Goal: Communication & Community: Connect with others

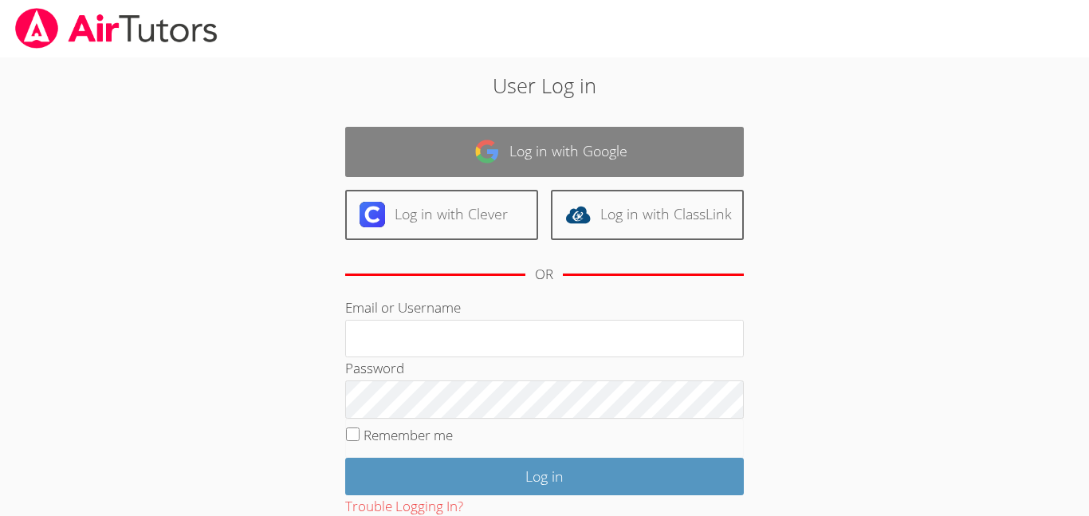
click at [542, 157] on link "Log in with Google" at bounding box center [544, 152] width 399 height 50
click at [495, 137] on link "Log in with Google" at bounding box center [544, 152] width 399 height 50
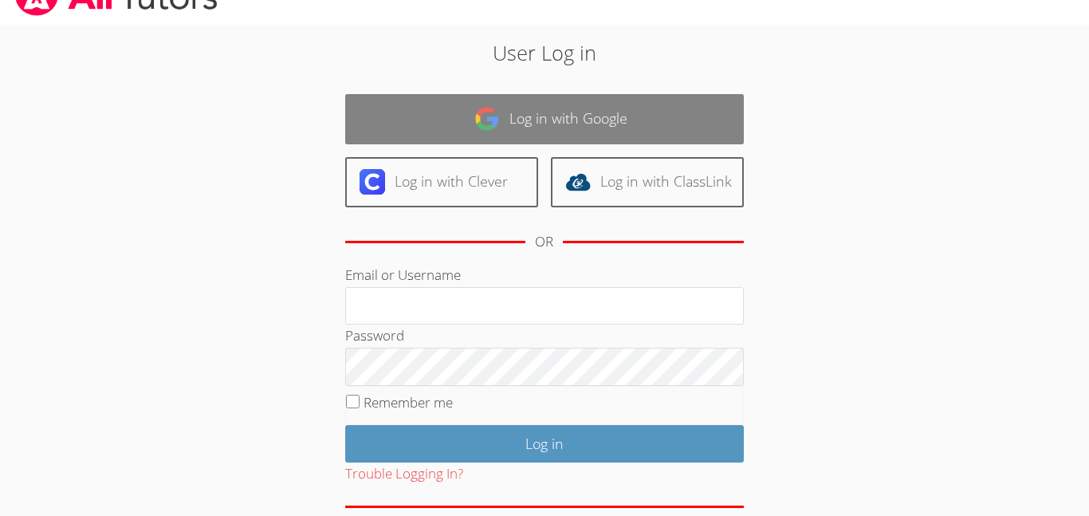
scroll to position [2, 0]
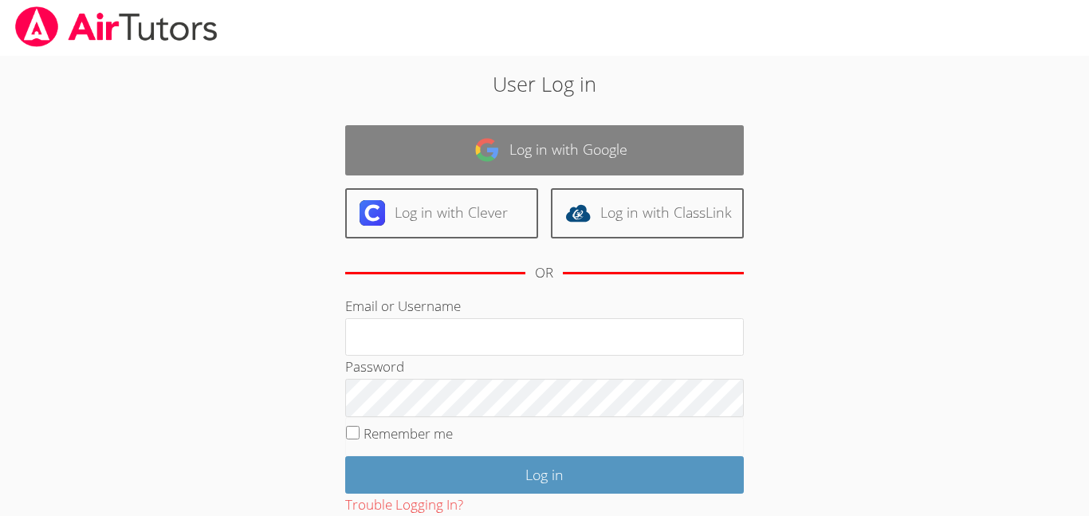
click at [523, 148] on link "Log in with Google" at bounding box center [544, 150] width 399 height 50
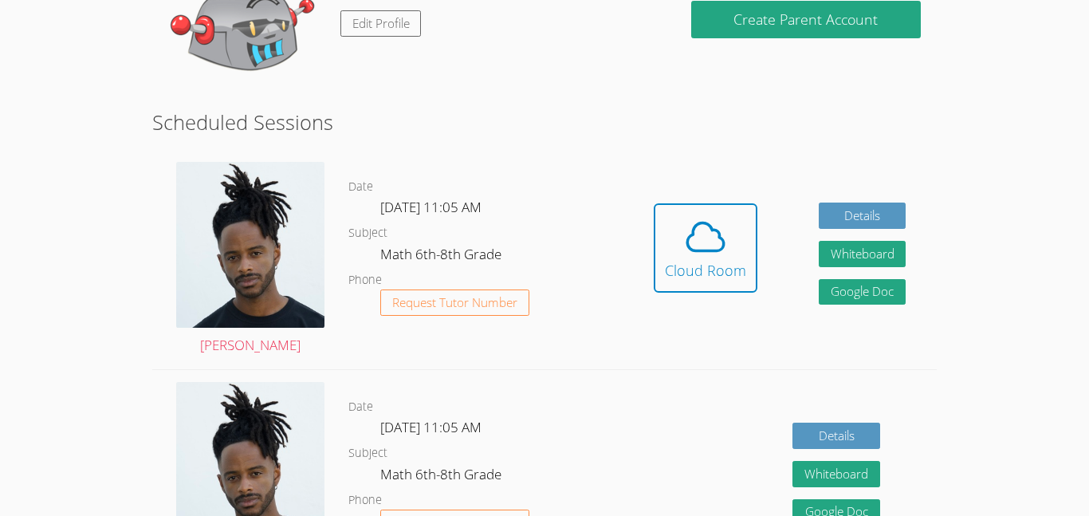
scroll to position [203, 0]
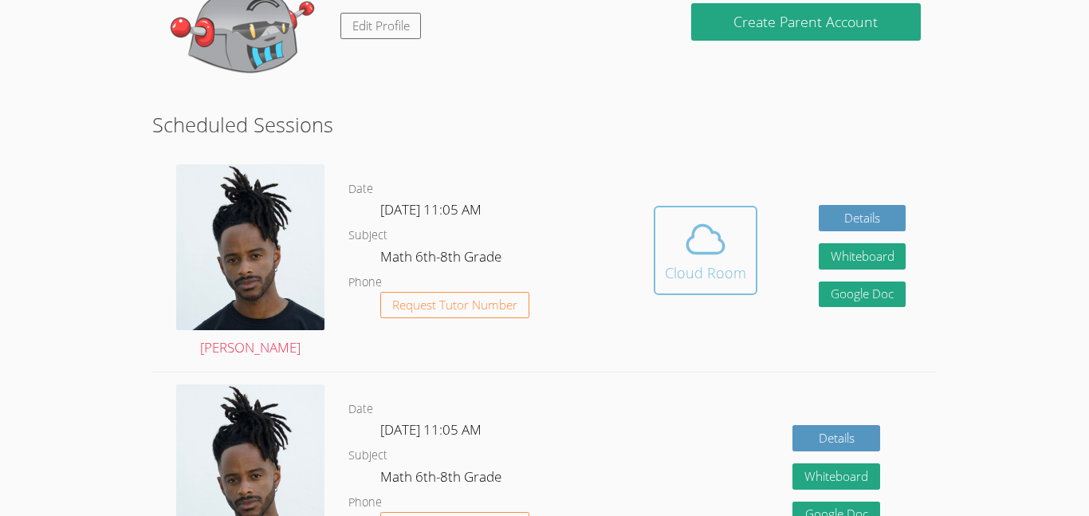
click at [713, 254] on icon at bounding box center [705, 239] width 45 height 45
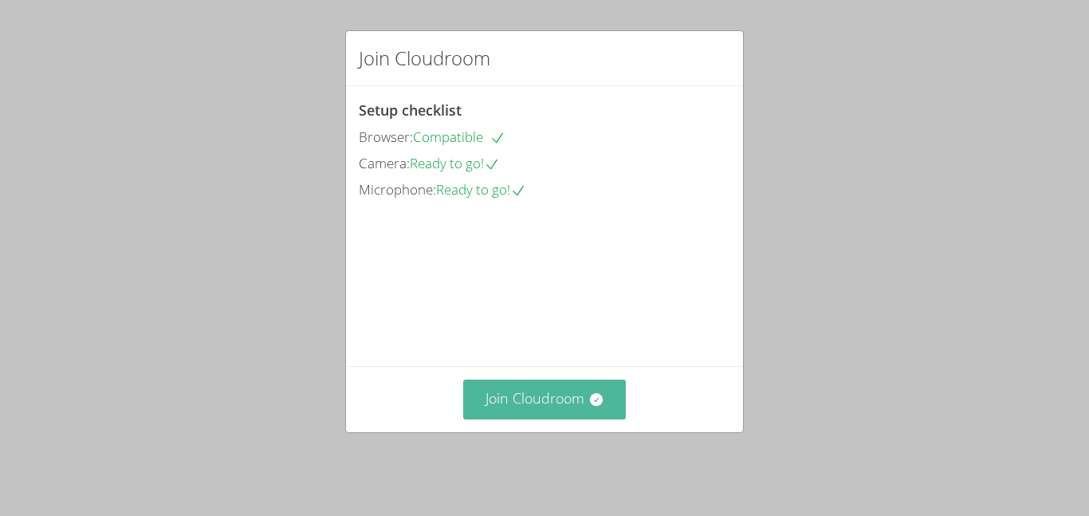
click at [519, 419] on button "Join Cloudroom" at bounding box center [544, 399] width 163 height 39
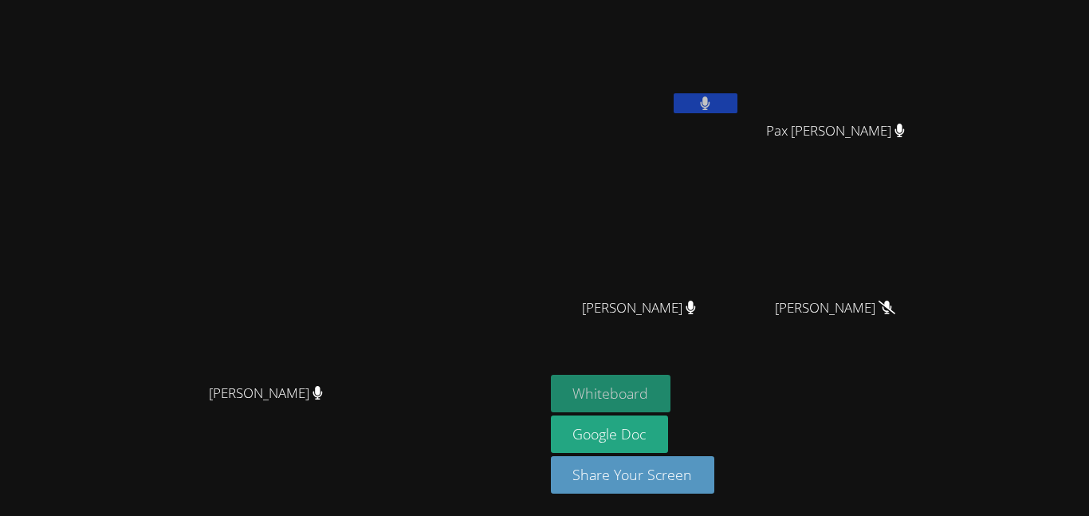
click at [672, 388] on button "Whiteboard" at bounding box center [611, 393] width 120 height 37
